Goal: Information Seeking & Learning: Learn about a topic

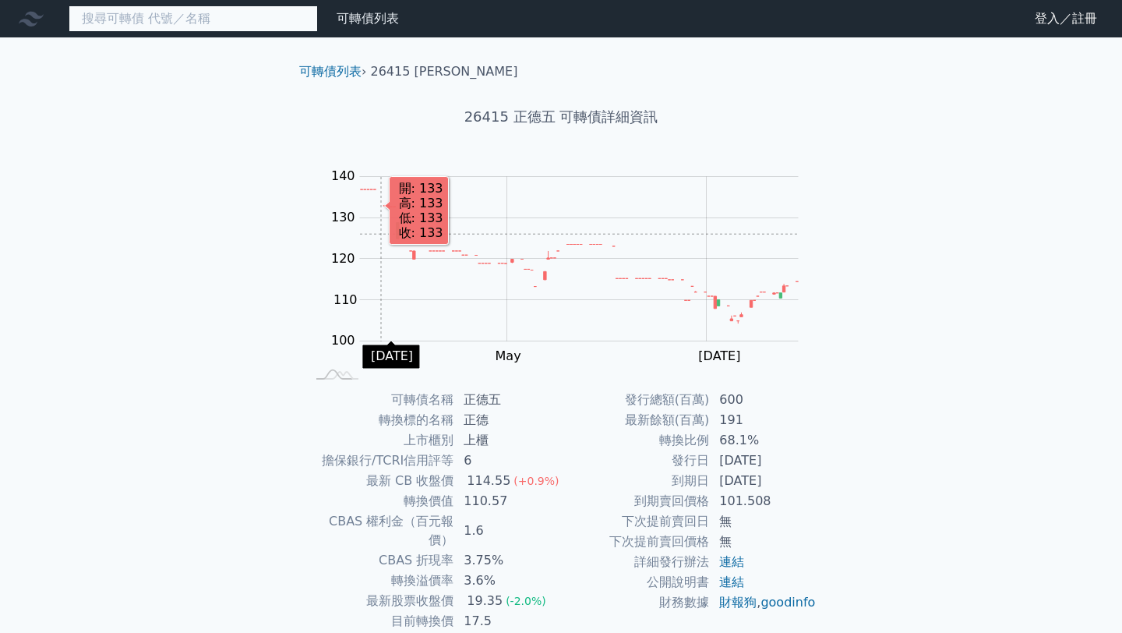
click at [191, 16] on input at bounding box center [193, 18] width 249 height 26
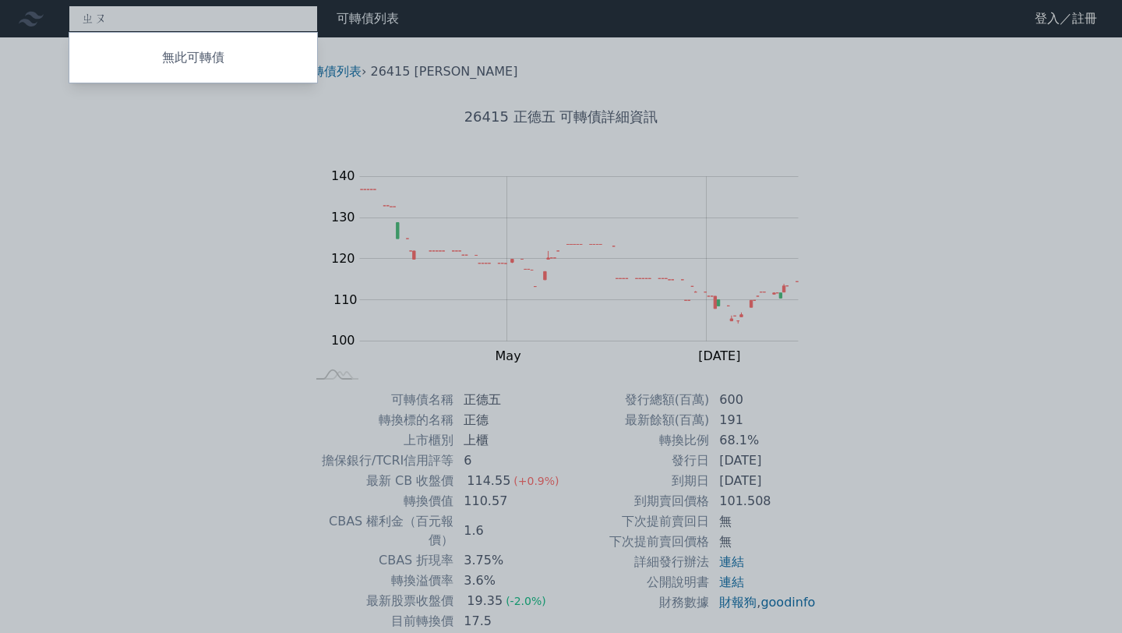
type input "咒"
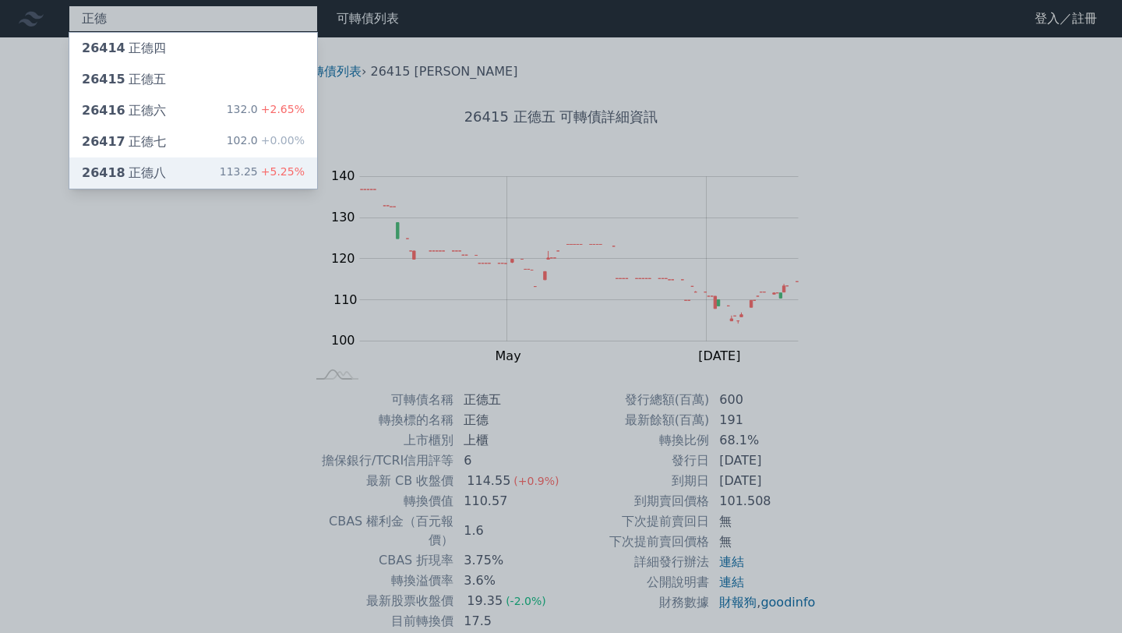
type input "正德"
click at [208, 171] on div "26418 正德八 113.25 +5.25%" at bounding box center [193, 172] width 248 height 31
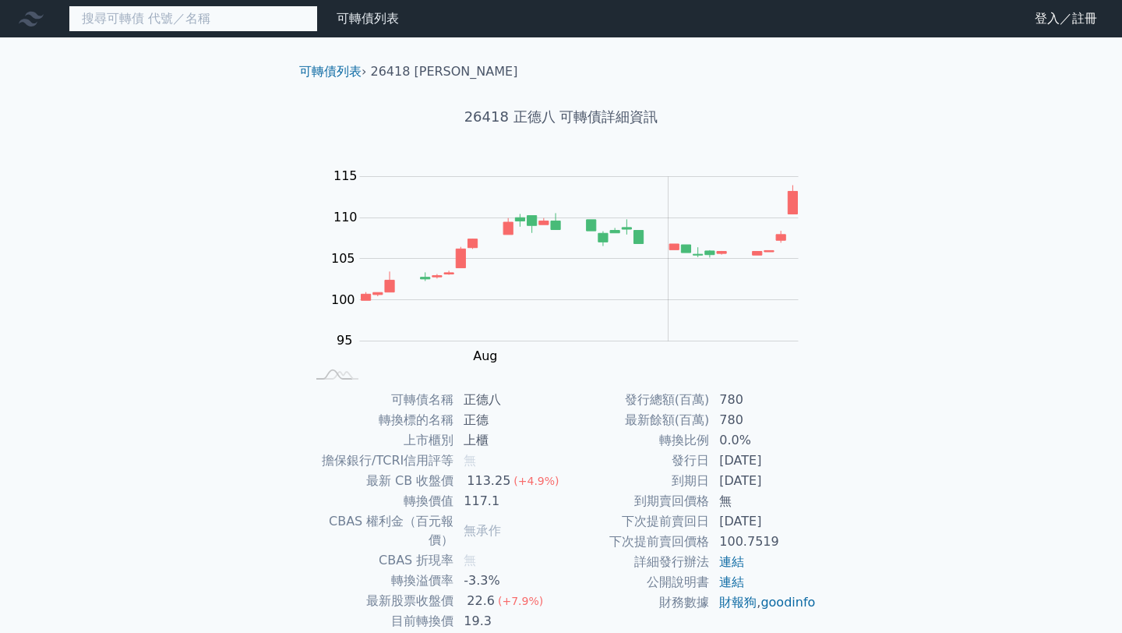
click at [115, 16] on input at bounding box center [193, 18] width 249 height 26
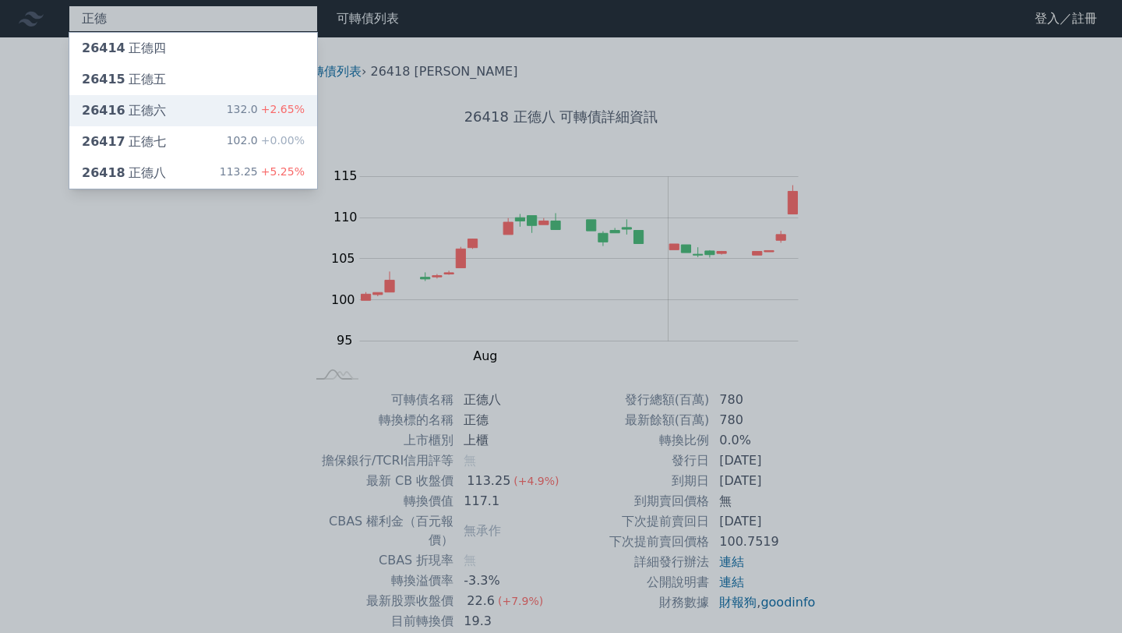
type input "正德"
click at [172, 121] on div "26416 正德六 132.0 +2.65%" at bounding box center [193, 110] width 248 height 31
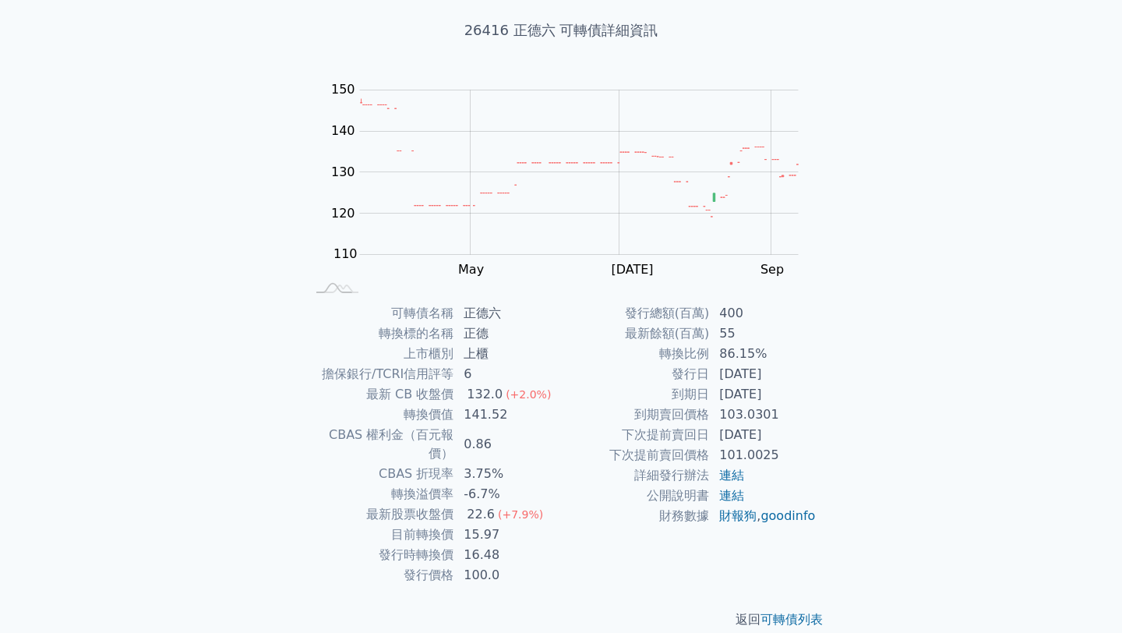
scroll to position [89, 0]
drag, startPoint x: 472, startPoint y: 410, endPoint x: 488, endPoint y: 411, distance: 15.6
click at [488, 411] on td "141.52" at bounding box center [507, 412] width 107 height 20
drag, startPoint x: 465, startPoint y: 435, endPoint x: 490, endPoint y: 436, distance: 25.0
click at [490, 436] on td "0.86" at bounding box center [507, 441] width 107 height 39
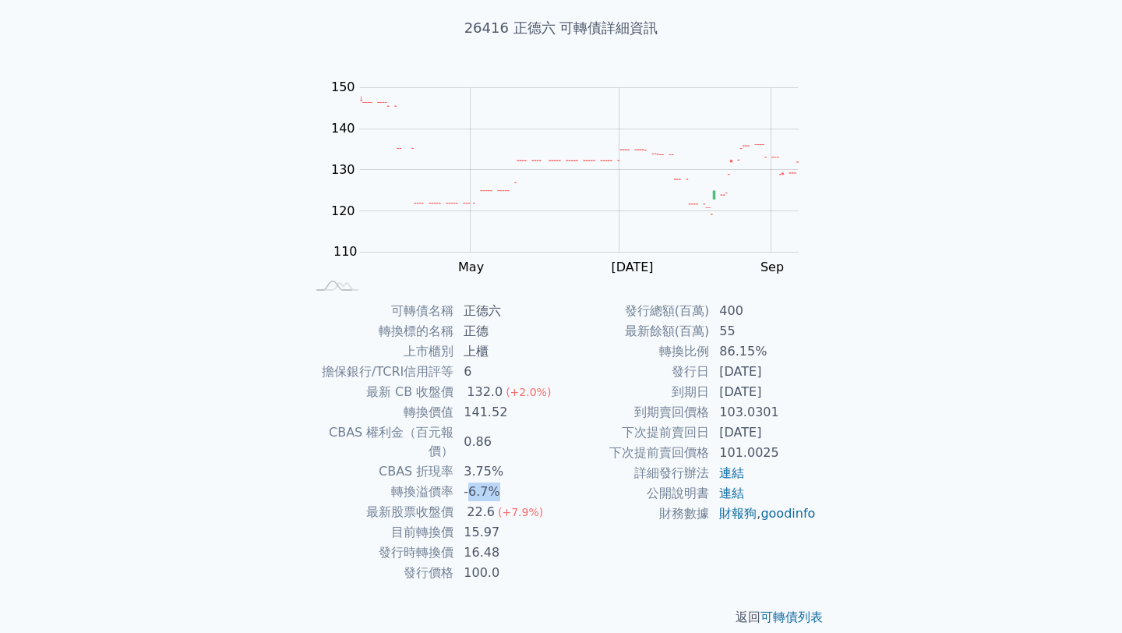
drag, startPoint x: 469, startPoint y: 476, endPoint x: 493, endPoint y: 475, distance: 24.2
click at [493, 482] on td "-6.7%" at bounding box center [507, 492] width 107 height 20
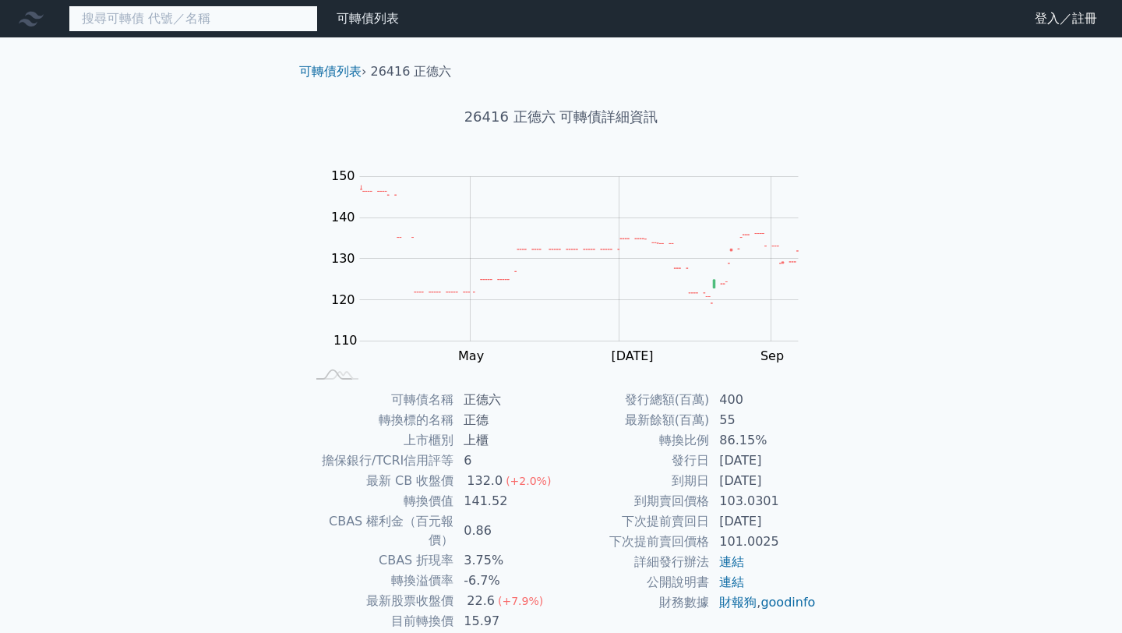
click at [183, 23] on input at bounding box center [193, 18] width 249 height 26
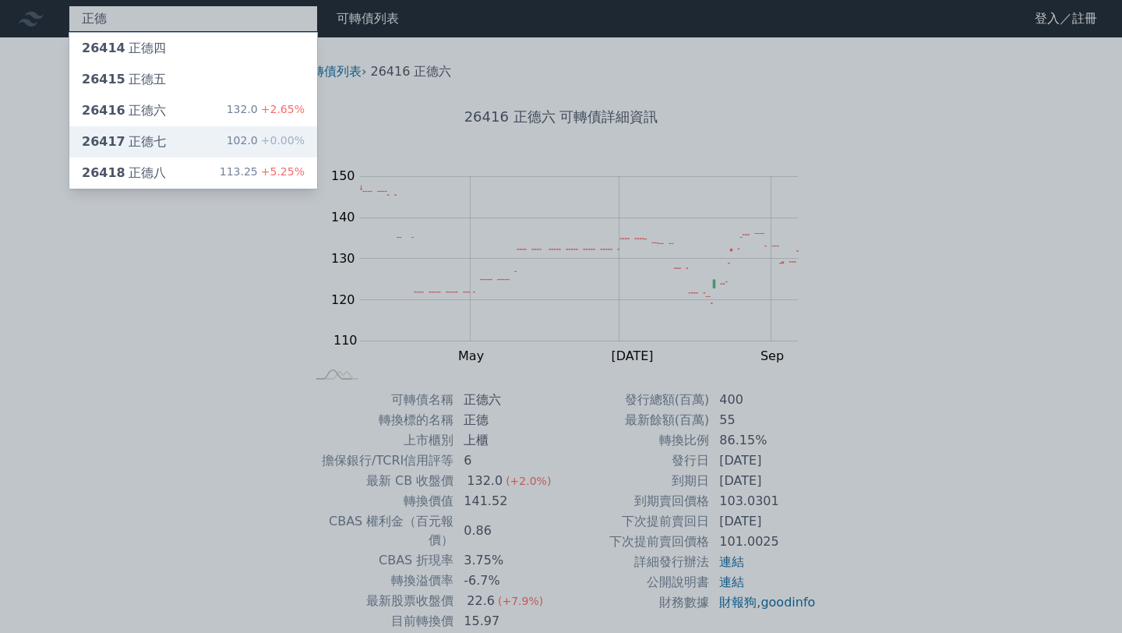
type input "正德"
click at [217, 150] on div "26417 正德七 102.0 +0.00%" at bounding box center [193, 141] width 248 height 31
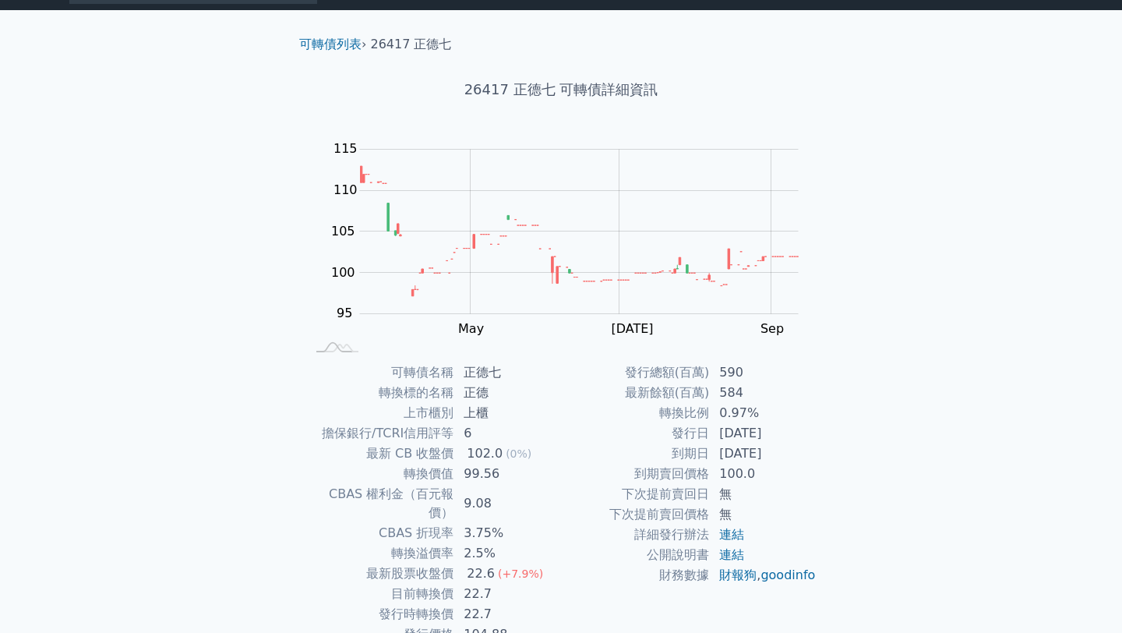
scroll to position [46, 0]
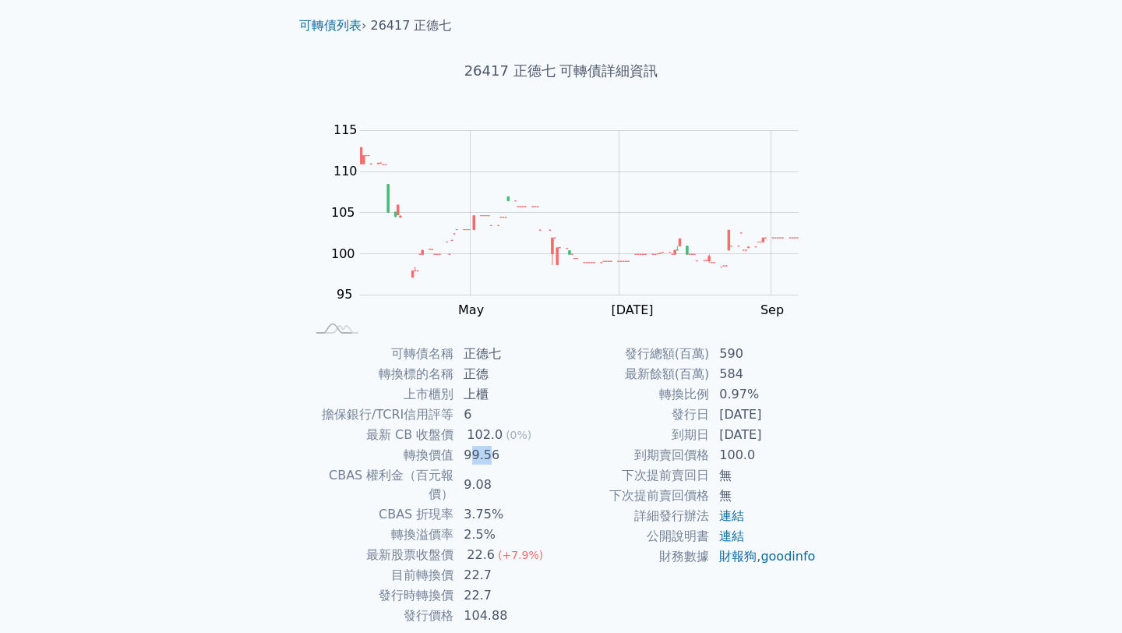
drag, startPoint x: 470, startPoint y: 454, endPoint x: 491, endPoint y: 456, distance: 21.1
click at [491, 456] on td "99.56" at bounding box center [507, 455] width 107 height 20
drag, startPoint x: 465, startPoint y: 479, endPoint x: 502, endPoint y: 481, distance: 36.7
click at [502, 481] on td "9.08" at bounding box center [507, 484] width 107 height 39
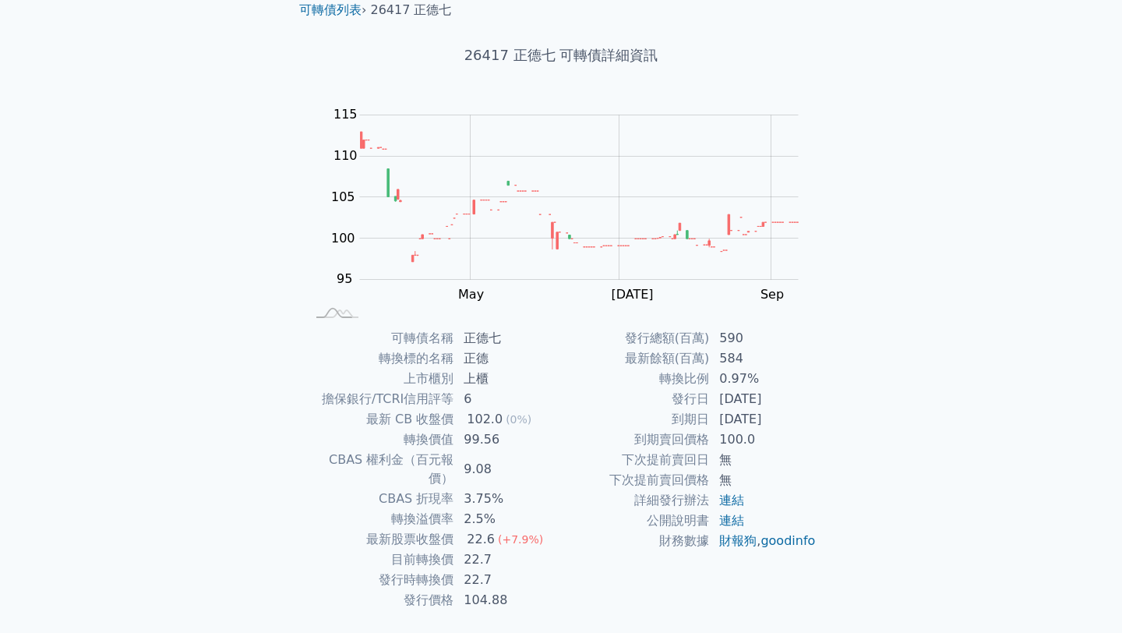
scroll to position [62, 0]
drag, startPoint x: 467, startPoint y: 457, endPoint x: 491, endPoint y: 461, distance: 24.6
click at [491, 461] on td "9.08" at bounding box center [507, 468] width 107 height 39
click at [500, 508] on td "2.5%" at bounding box center [507, 518] width 107 height 20
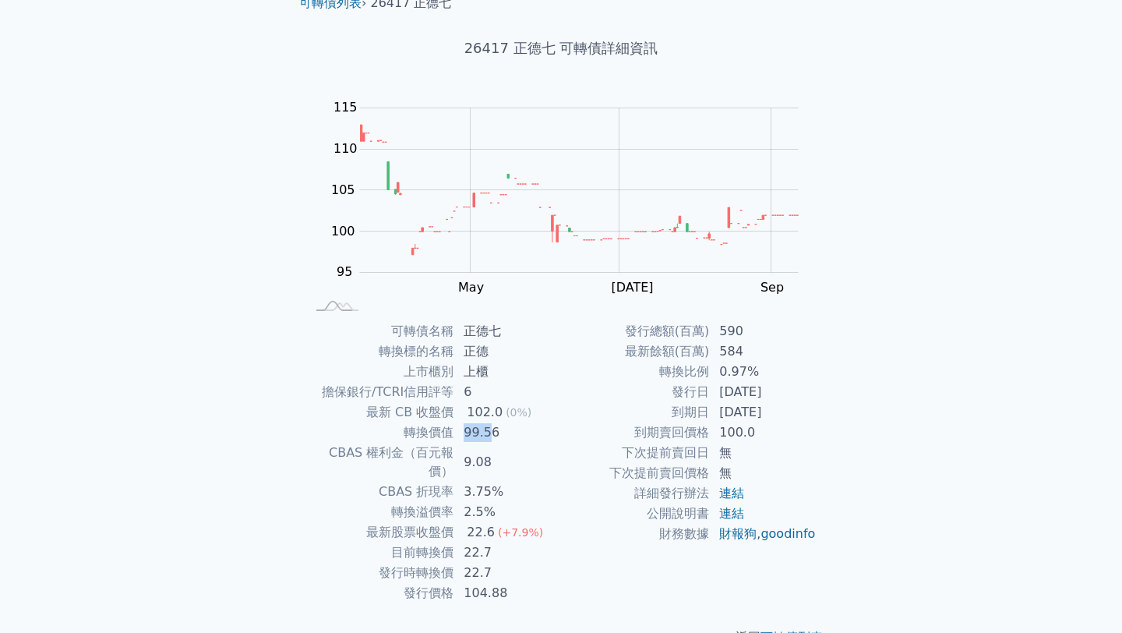
drag, startPoint x: 460, startPoint y: 435, endPoint x: 493, endPoint y: 435, distance: 32.7
click at [493, 435] on td "99.56" at bounding box center [507, 432] width 107 height 20
click at [525, 454] on td "9.08" at bounding box center [507, 462] width 107 height 39
drag, startPoint x: 465, startPoint y: 476, endPoint x: 496, endPoint y: 476, distance: 30.4
click at [496, 482] on td "3.75%" at bounding box center [507, 492] width 107 height 20
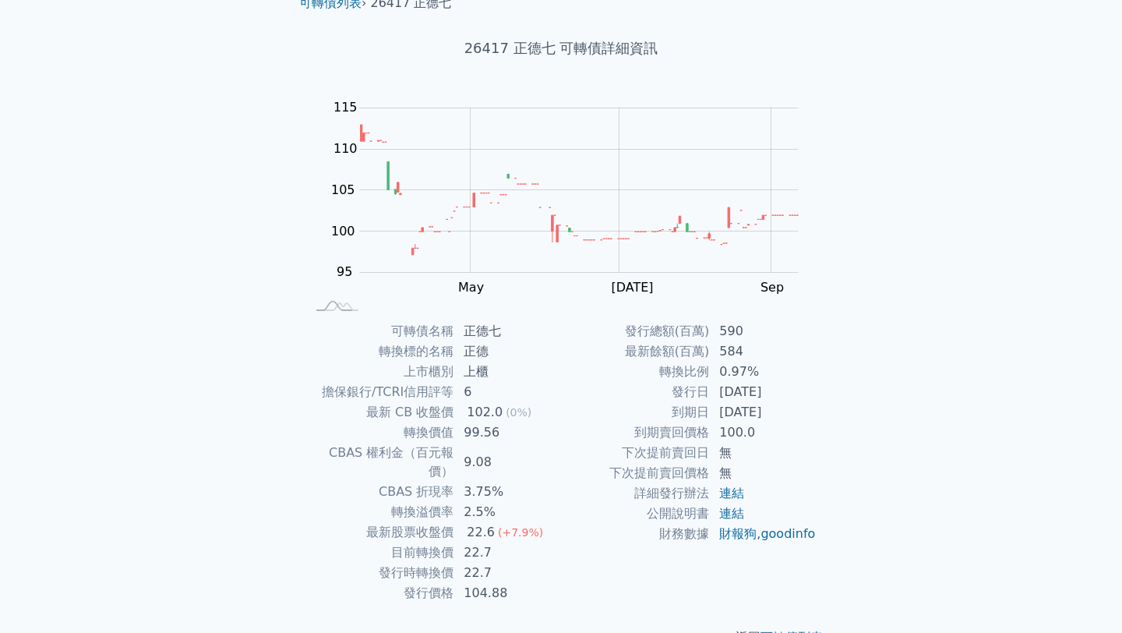
click at [504, 502] on td "2.5%" at bounding box center [507, 512] width 107 height 20
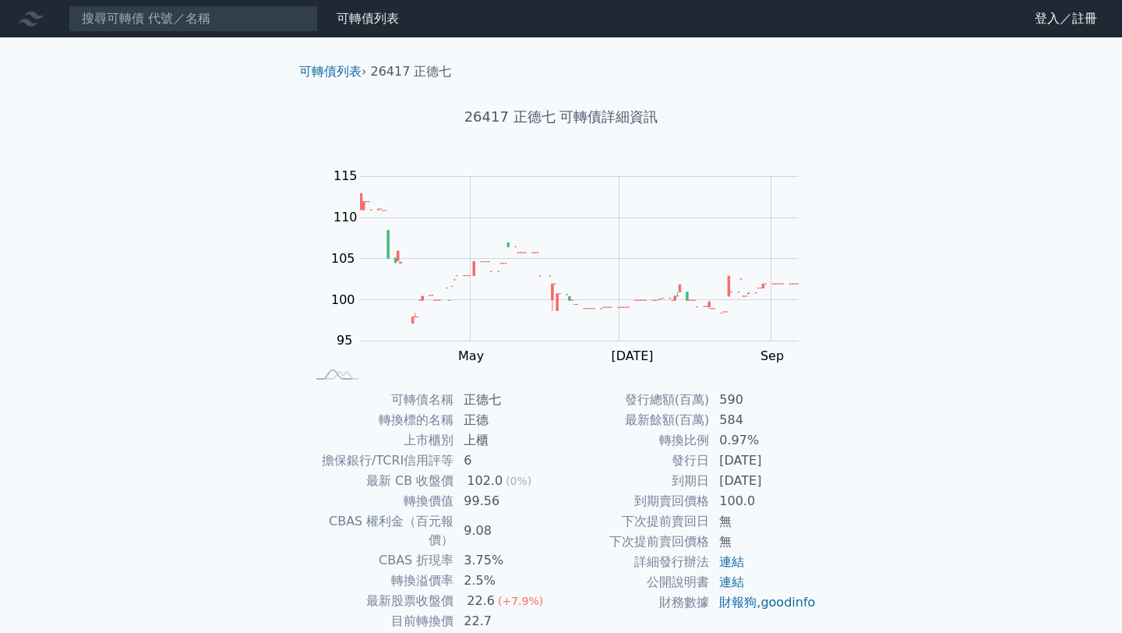
click at [19, 19] on icon at bounding box center [31, 18] width 25 height 25
click at [35, 19] on icon at bounding box center [31, 18] width 25 height 25
click at [242, 24] on input at bounding box center [193, 18] width 249 height 26
click at [360, 23] on link "可轉債列表" at bounding box center [368, 18] width 62 height 15
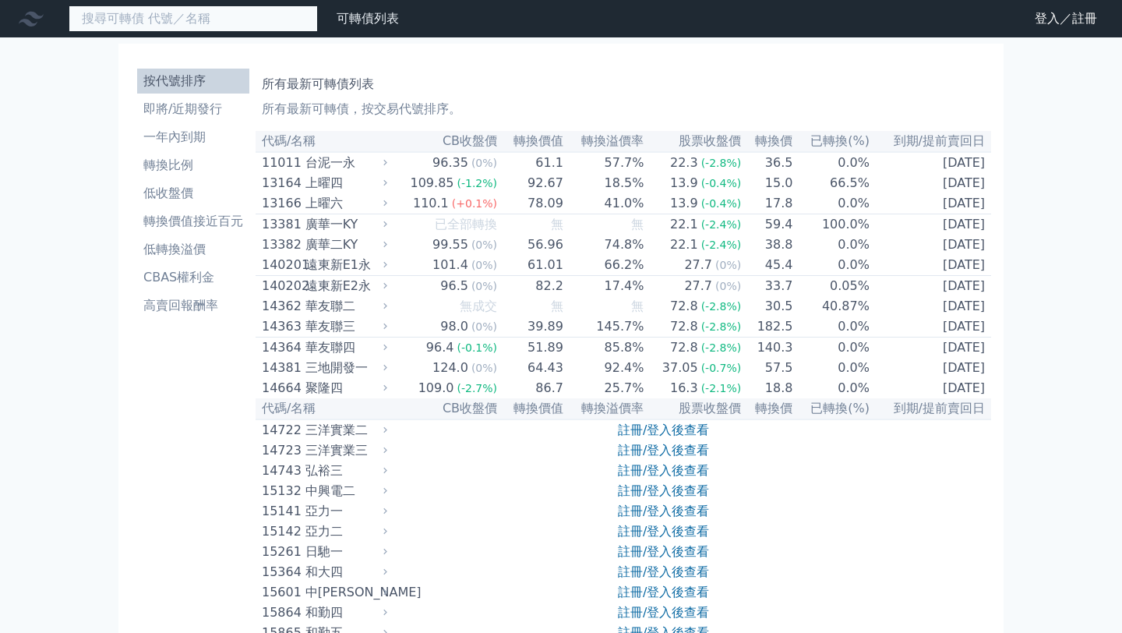
click at [210, 12] on input at bounding box center [193, 18] width 249 height 26
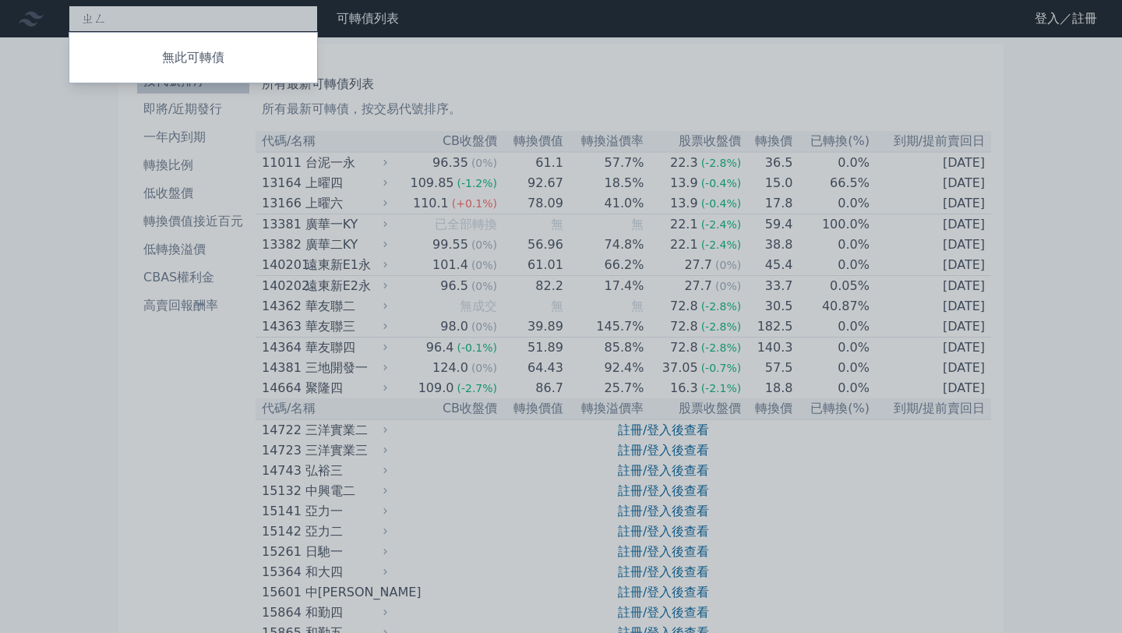
type input "證"
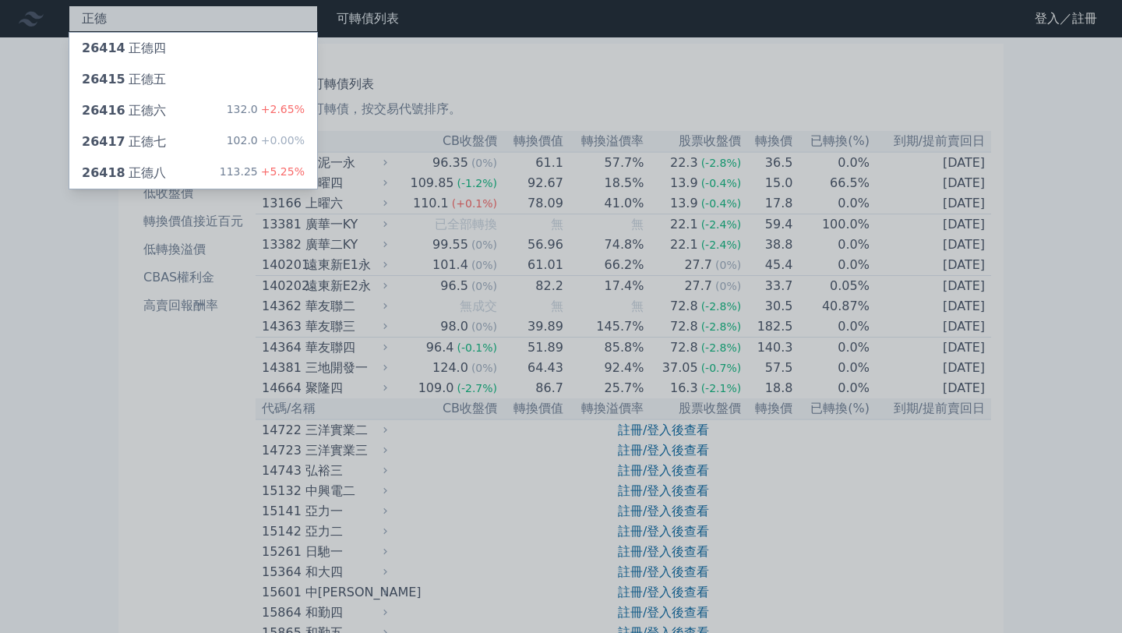
type input "正德"
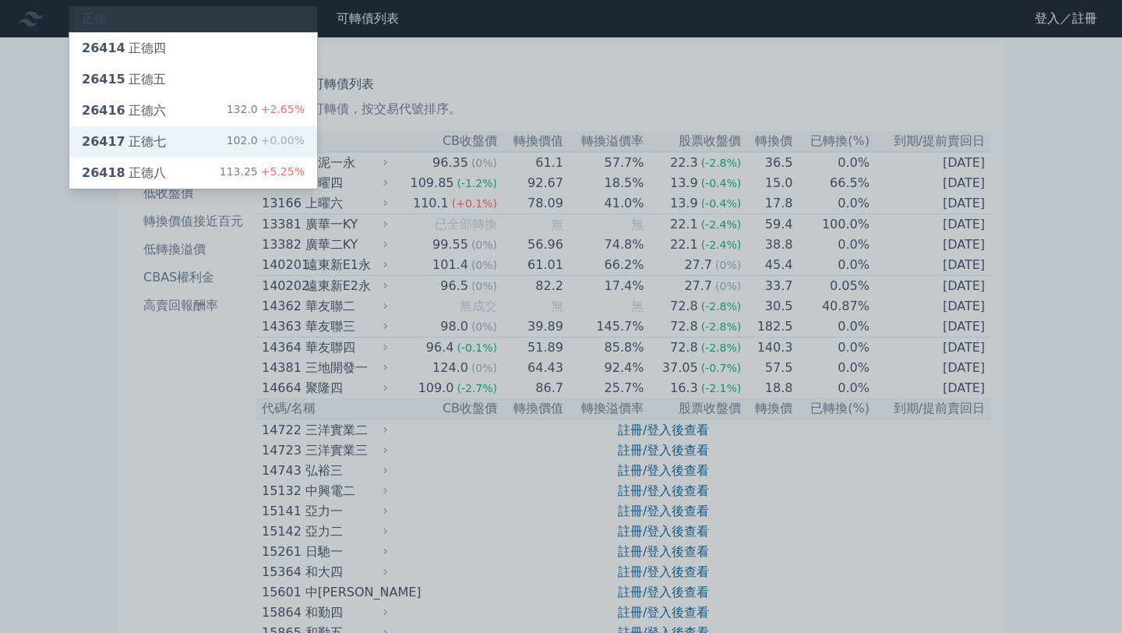
click at [224, 141] on div "26417 正德七 102.0 +0.00%" at bounding box center [193, 141] width 248 height 31
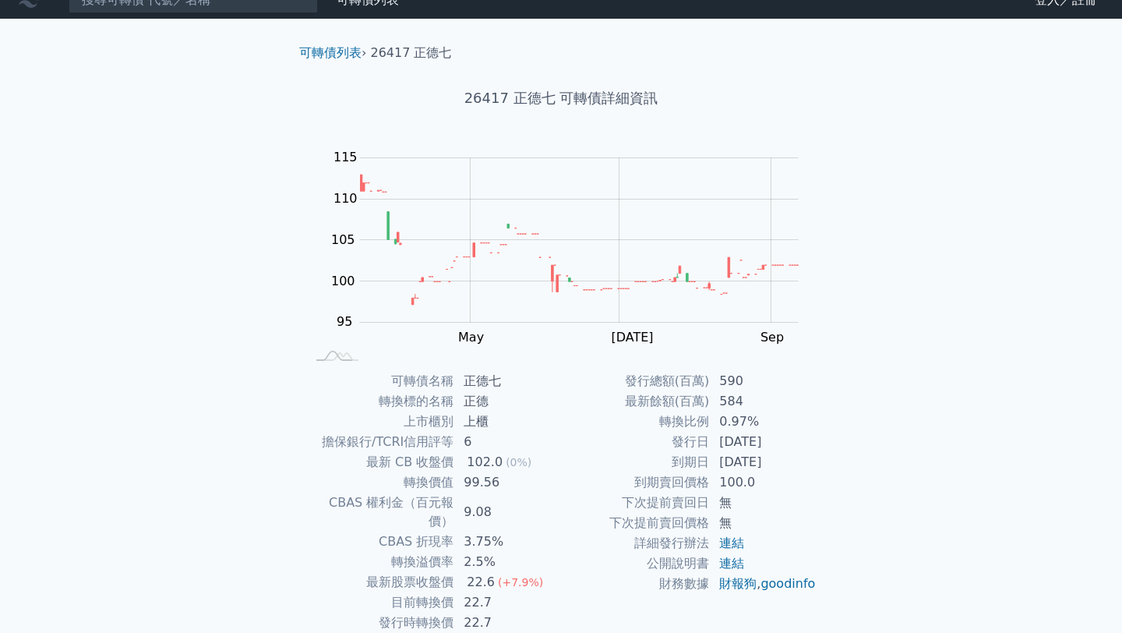
scroll to position [20, 0]
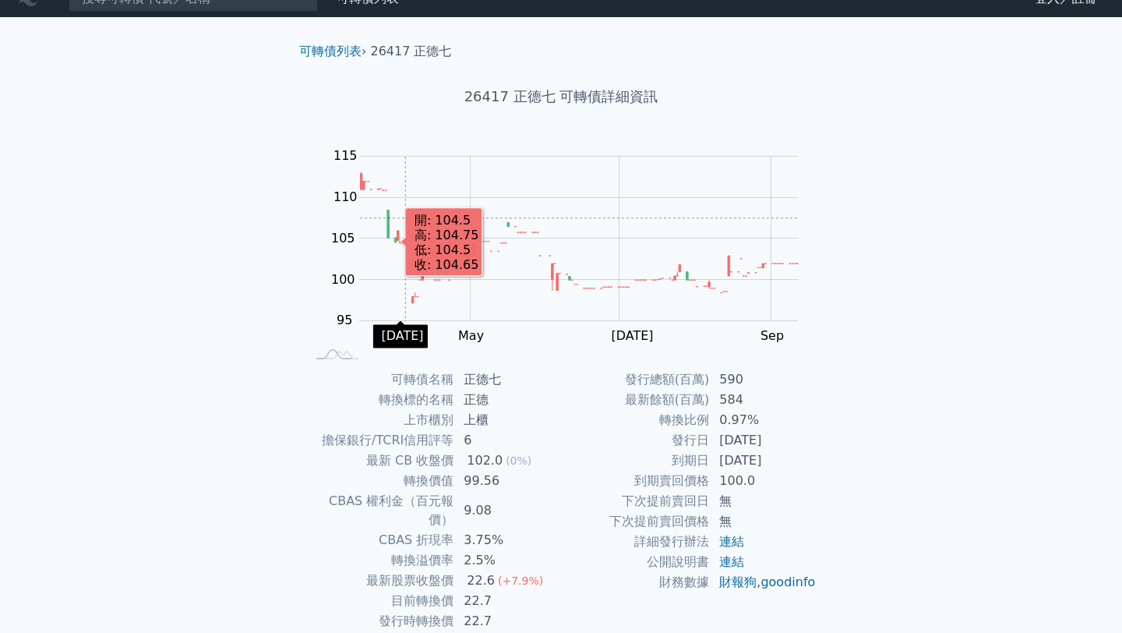
click at [405, 217] on rect "Chart" at bounding box center [579, 239] width 439 height 164
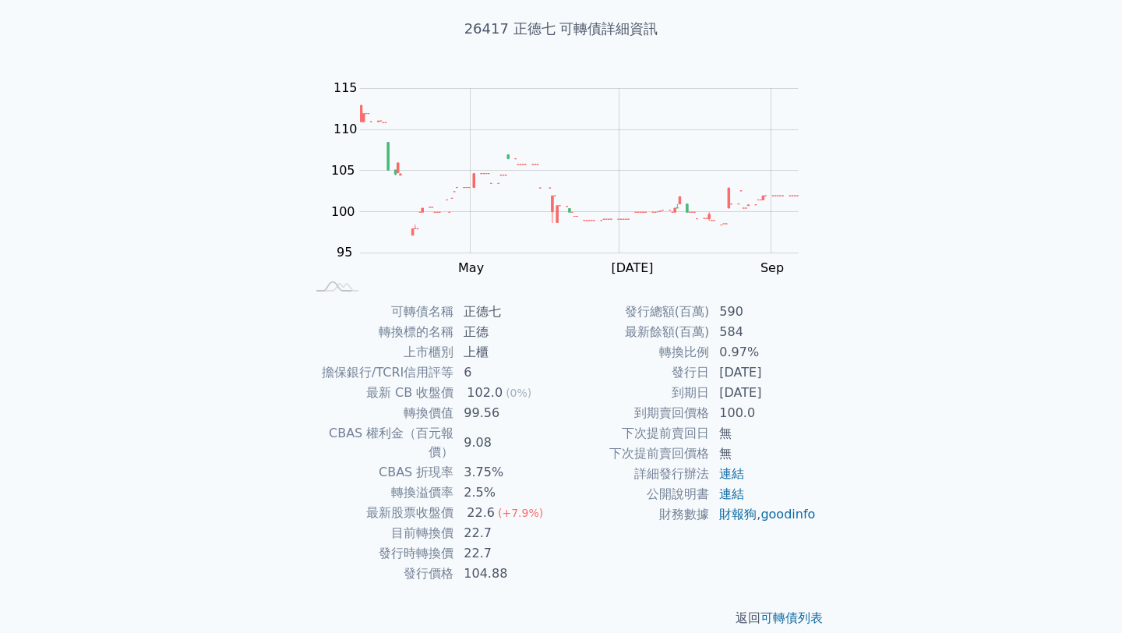
scroll to position [89, 0]
click at [728, 495] on link "連結" at bounding box center [731, 493] width 25 height 15
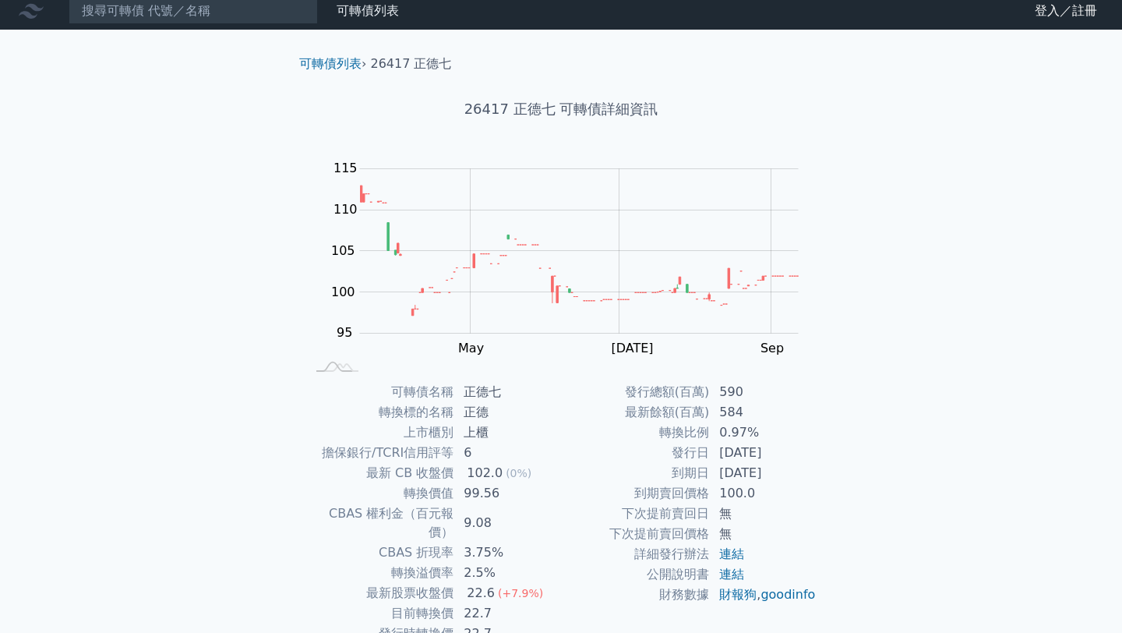
scroll to position [0, 0]
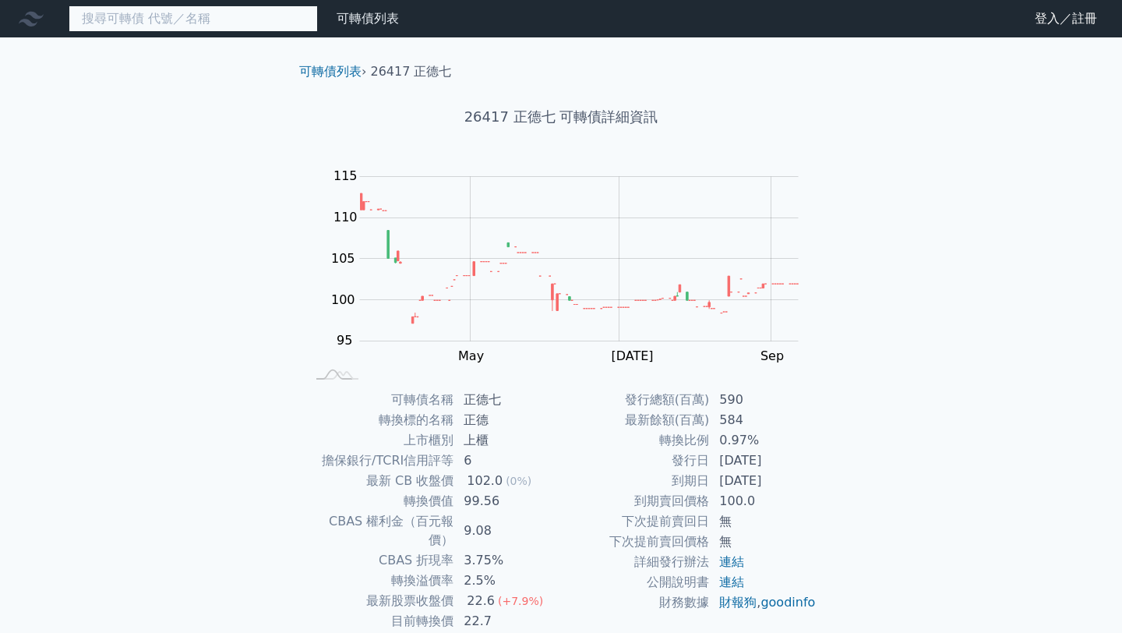
click at [97, 16] on input at bounding box center [193, 18] width 249 height 26
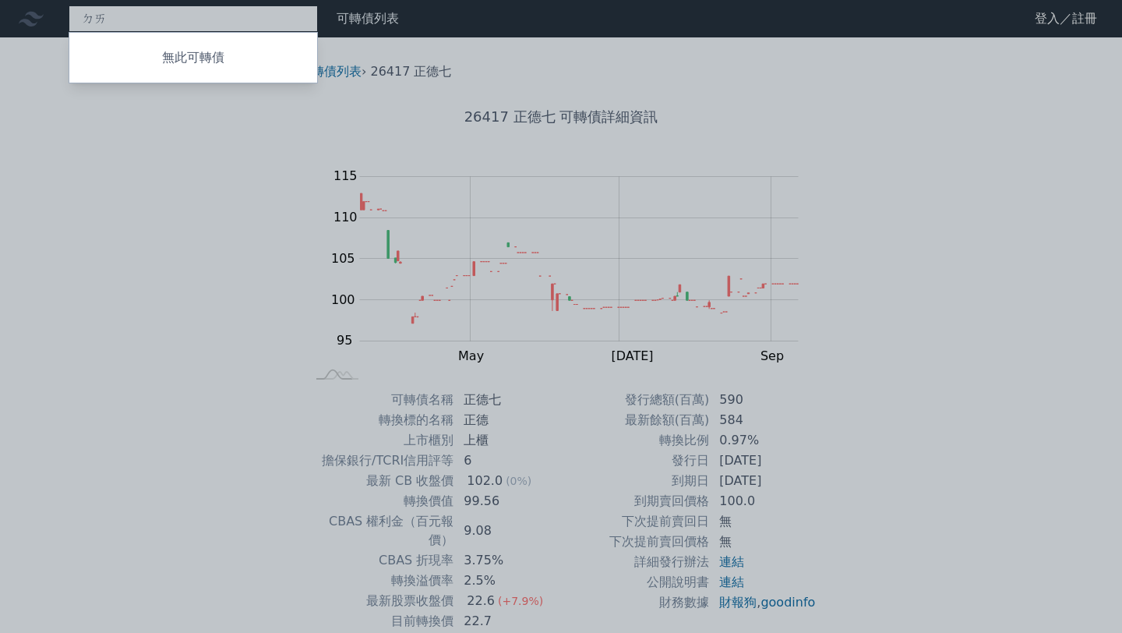
type input "ㄉ"
type input "8028"
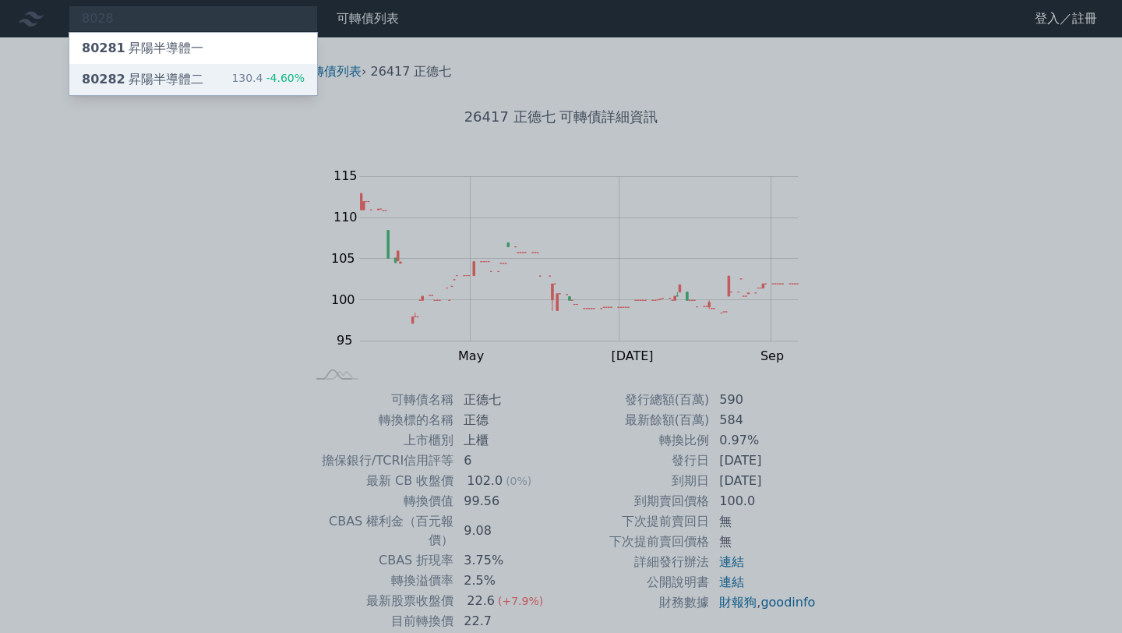
click at [169, 77] on div "80282 昇陽半導體二" at bounding box center [143, 79] width 122 height 19
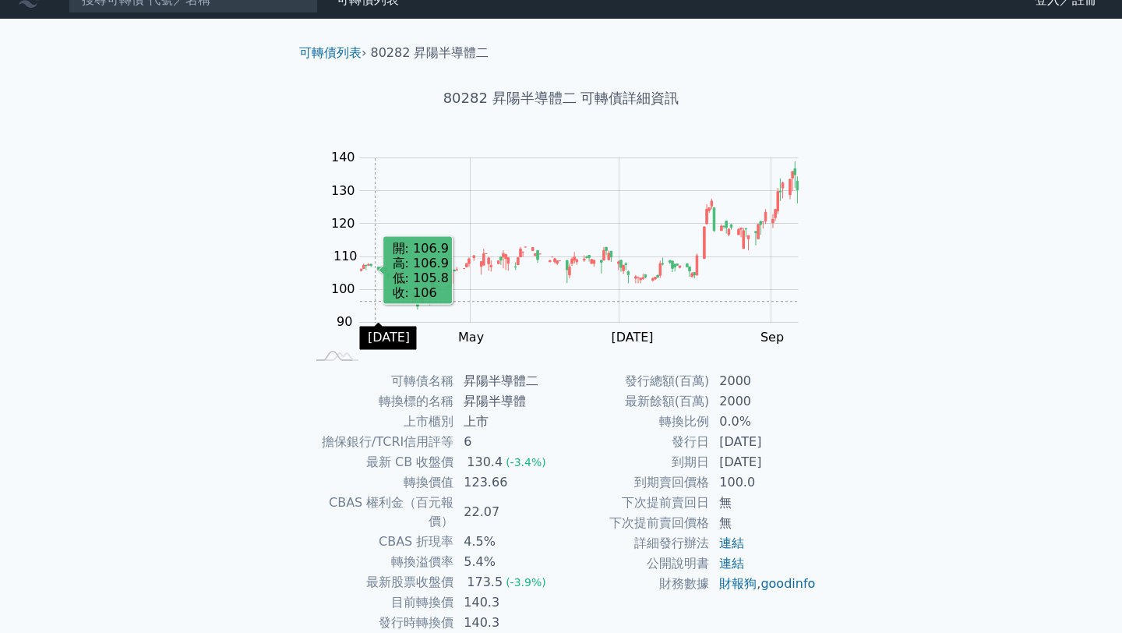
scroll to position [20, 0]
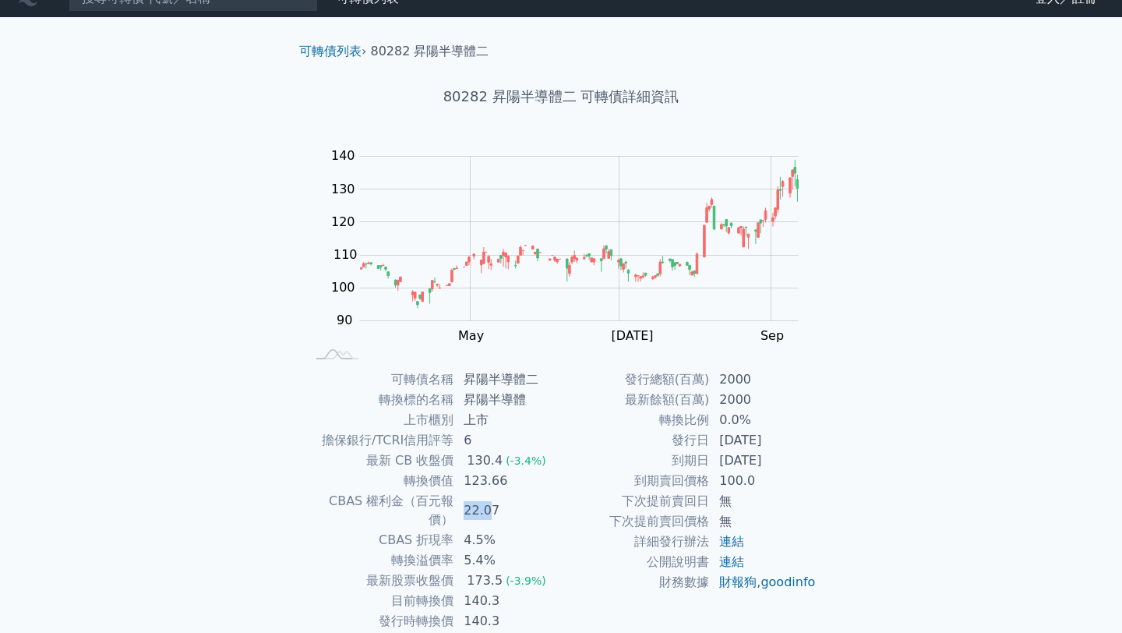
drag, startPoint x: 462, startPoint y: 500, endPoint x: 488, endPoint y: 500, distance: 25.7
click at [488, 500] on td "22.07" at bounding box center [507, 510] width 107 height 39
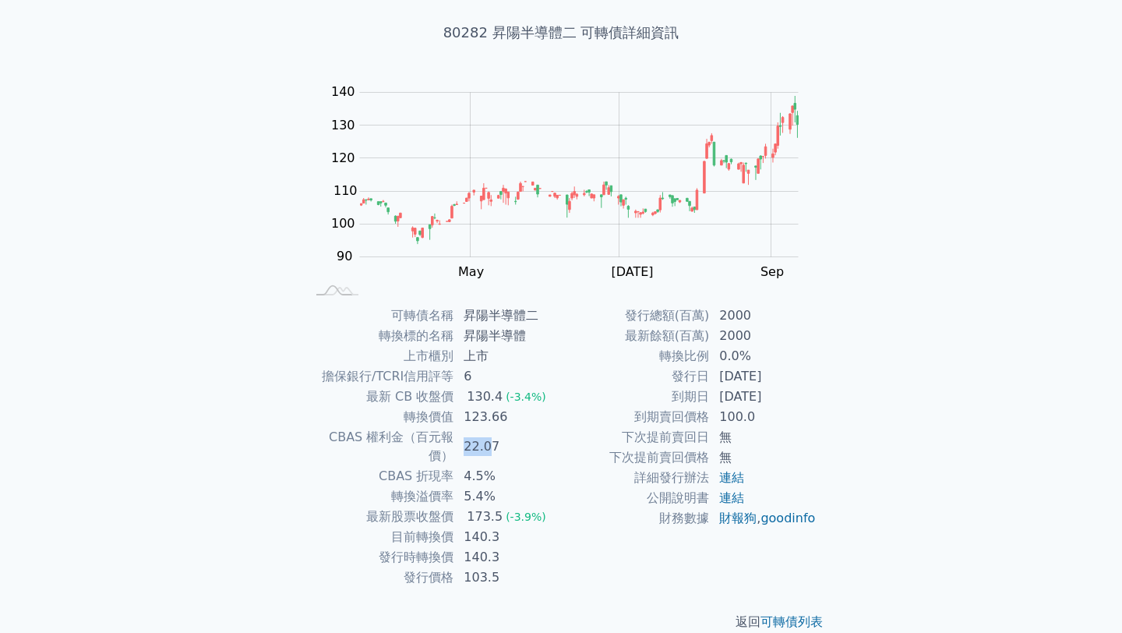
scroll to position [89, 0]
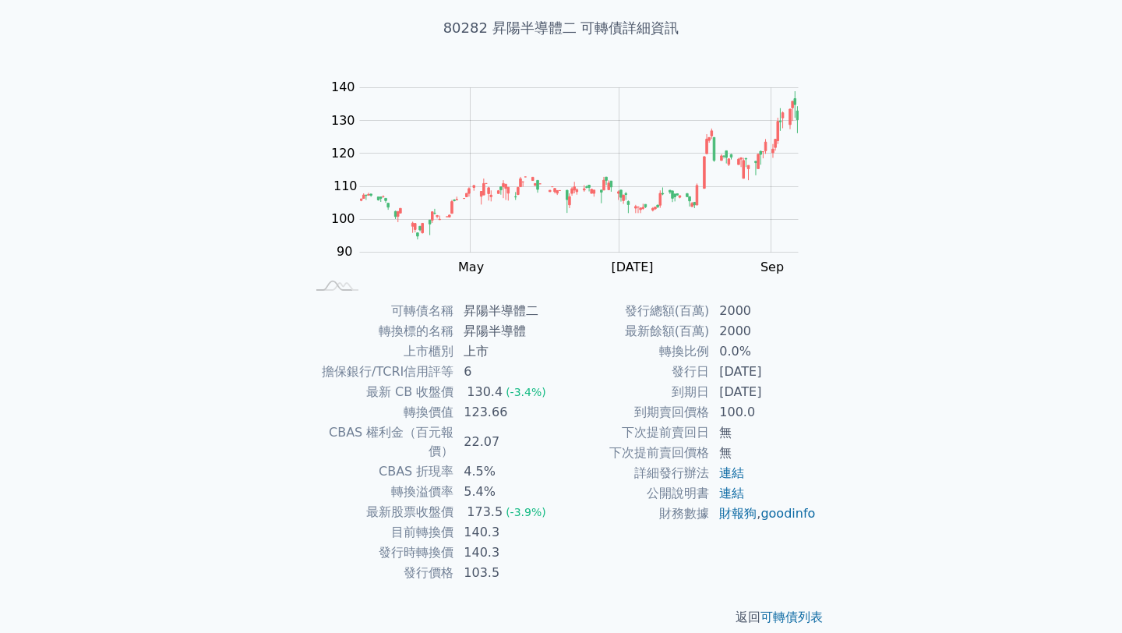
click at [603, 560] on div "發行總額(百萬) 2000 最新餘額(百萬) 2000 轉換比例 0.0% 發行日 [DATE] 到期日 [DATE] 到期賣回價格 100.0 下次提前賣回…" at bounding box center [689, 442] width 256 height 282
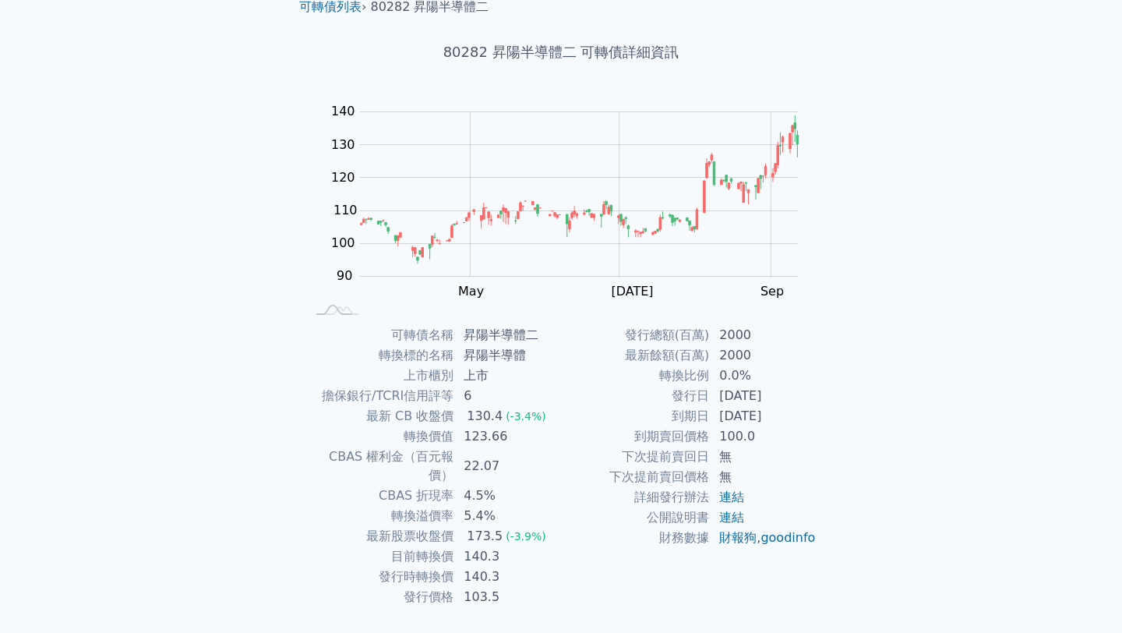
scroll to position [70, 0]
